Goal: Navigation & Orientation: Find specific page/section

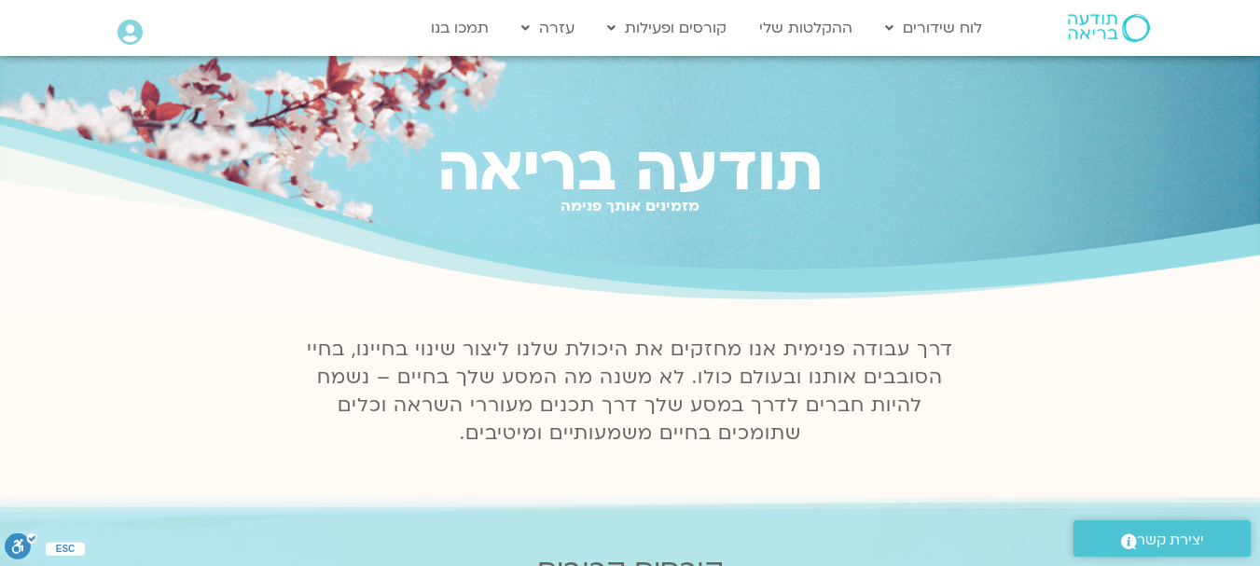
click at [120, 26] on icon at bounding box center [129, 33] width 25 height 26
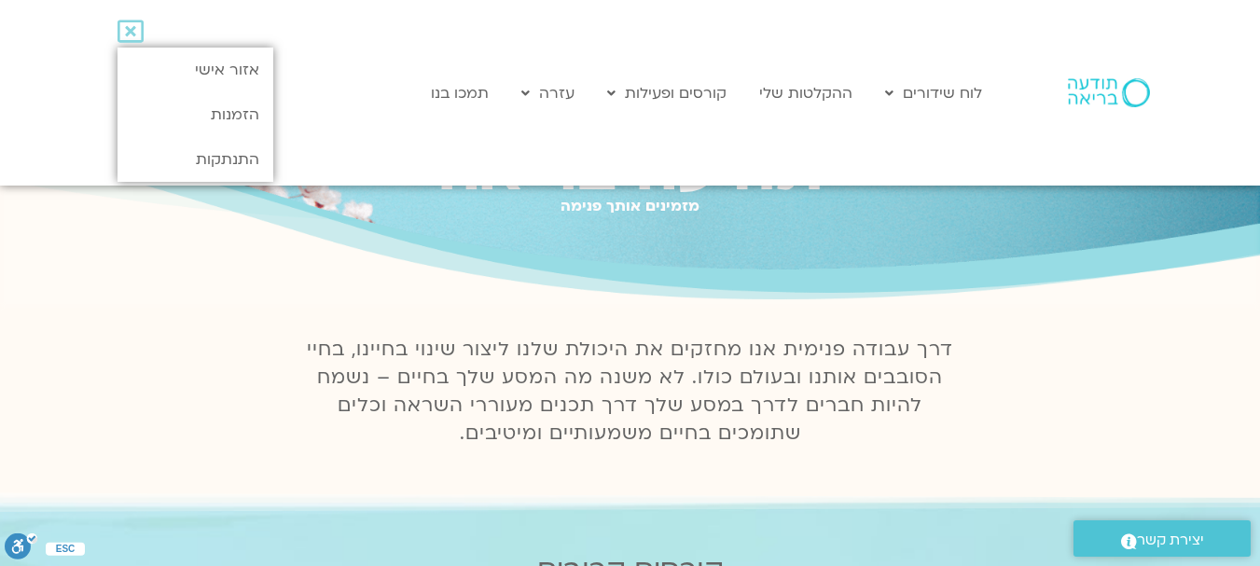
click at [120, 26] on icon at bounding box center [130, 32] width 26 height 26
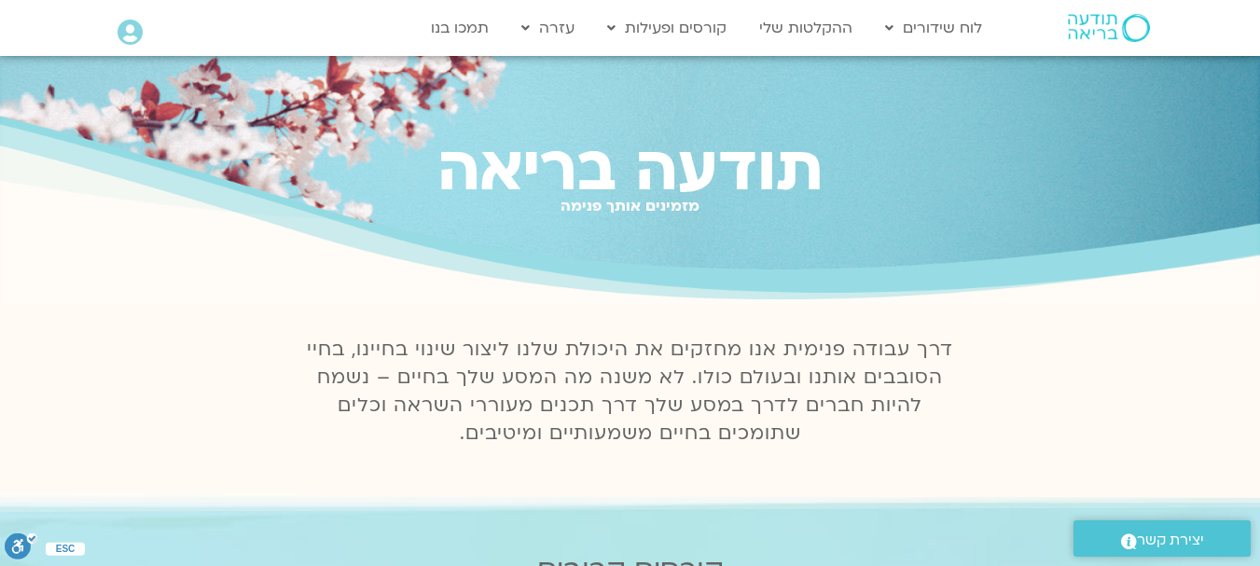
click at [123, 29] on icon at bounding box center [129, 33] width 25 height 26
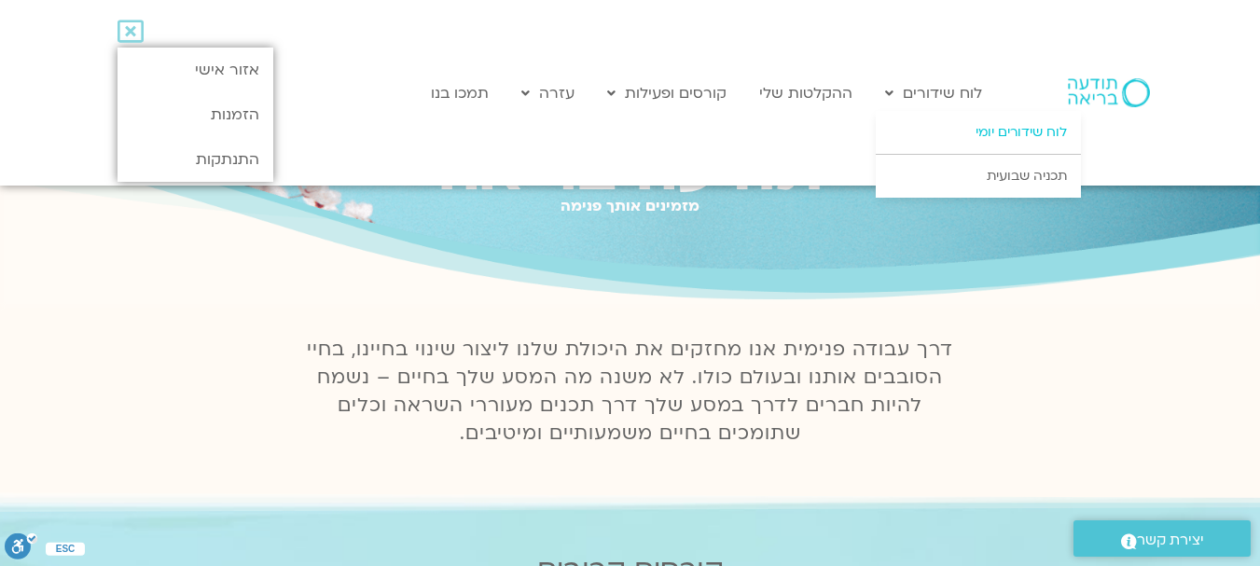
click at [978, 132] on link "לוח שידורים יומי" at bounding box center [978, 132] width 205 height 43
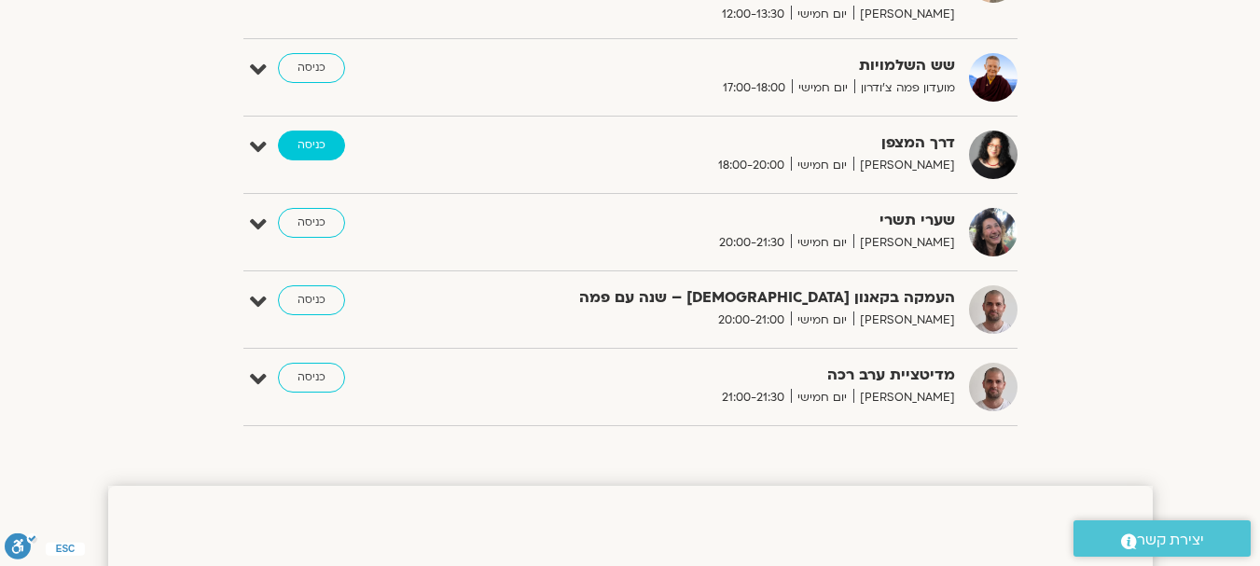
click at [324, 148] on link "כניסה" at bounding box center [311, 146] width 67 height 30
click at [326, 145] on link "כניסה" at bounding box center [311, 146] width 67 height 30
click at [327, 145] on link "כניסה" at bounding box center [311, 146] width 67 height 30
click at [253, 141] on icon at bounding box center [258, 147] width 17 height 26
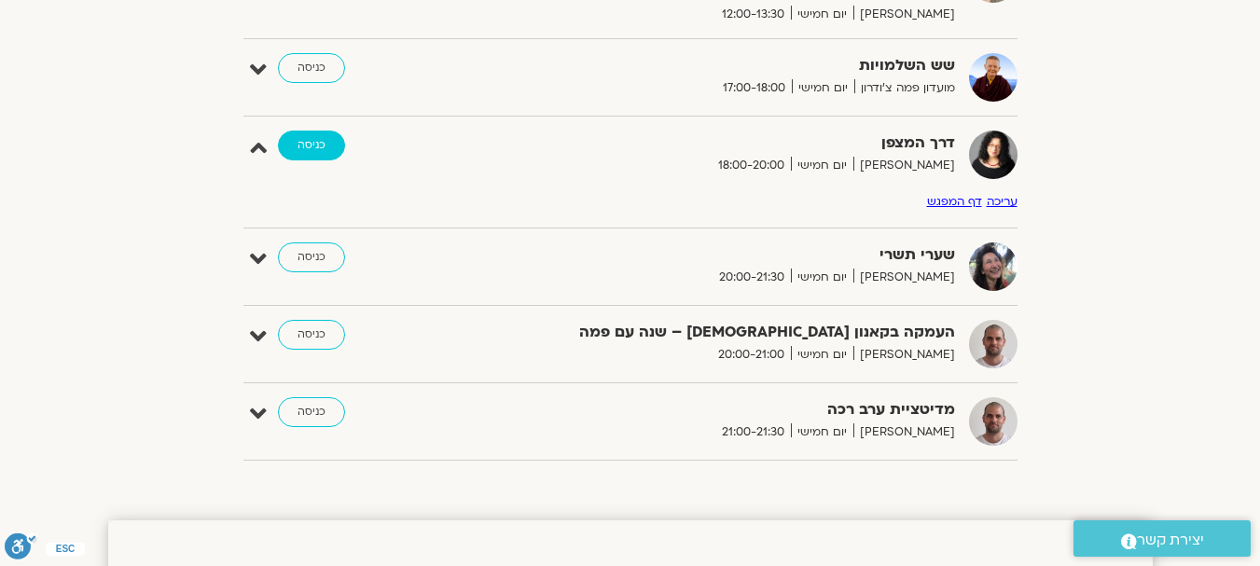
click at [308, 142] on link "כניסה" at bounding box center [311, 146] width 67 height 30
click at [311, 145] on link "כניסה" at bounding box center [311, 146] width 67 height 30
